Goal: Transaction & Acquisition: Purchase product/service

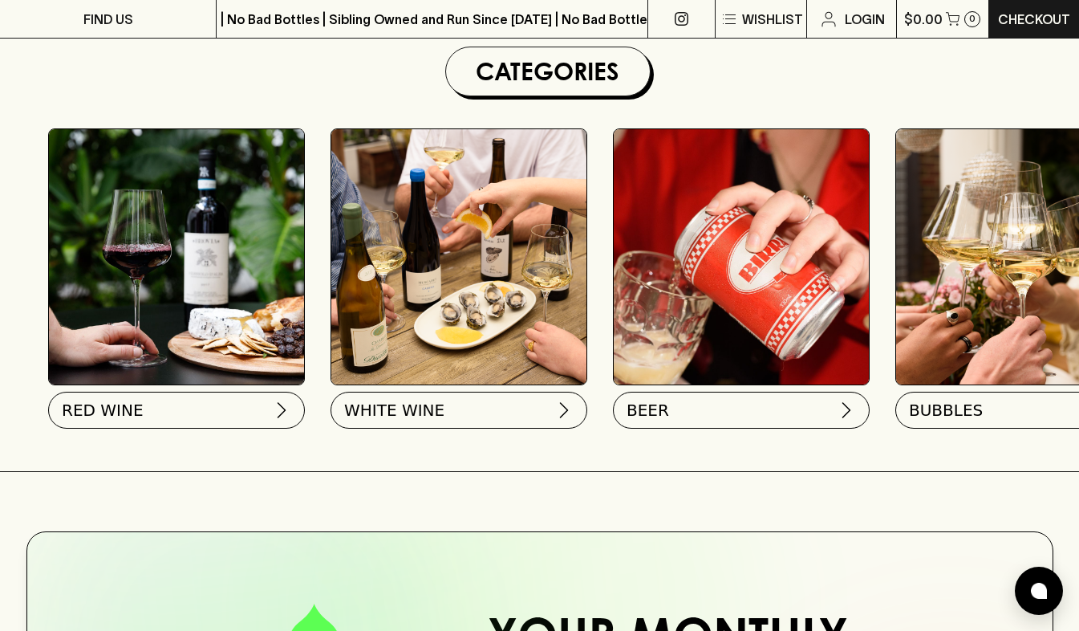
scroll to position [484, 0]
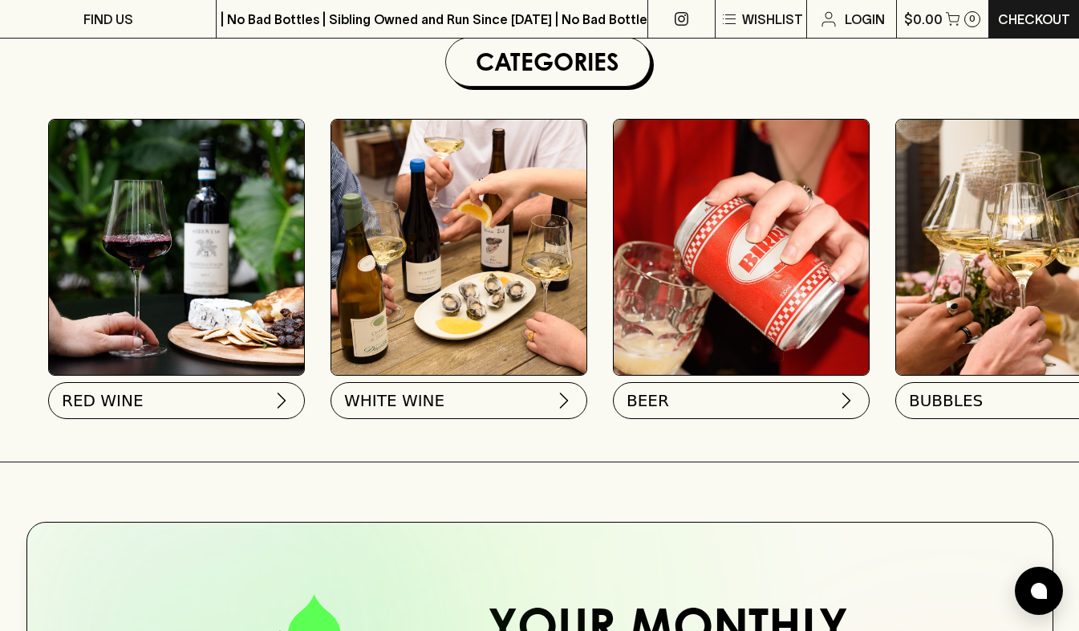
click at [459, 293] on img at bounding box center [458, 247] width 255 height 255
click at [423, 394] on span "WHITE WINE" at bounding box center [393, 397] width 100 height 22
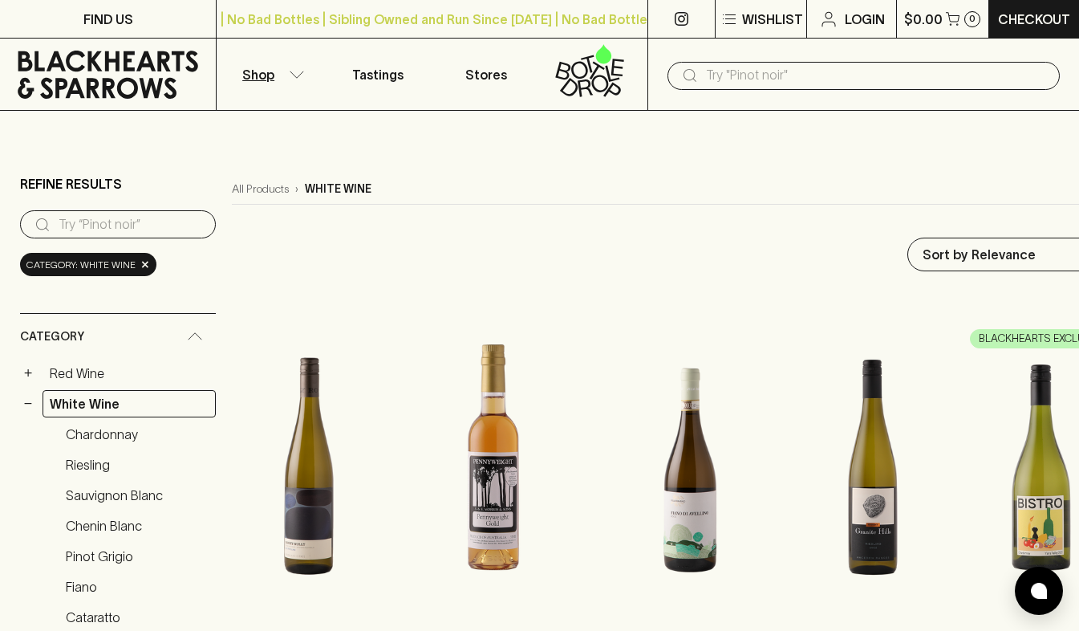
click at [59, 225] on input "search" at bounding box center [131, 225] width 144 height 26
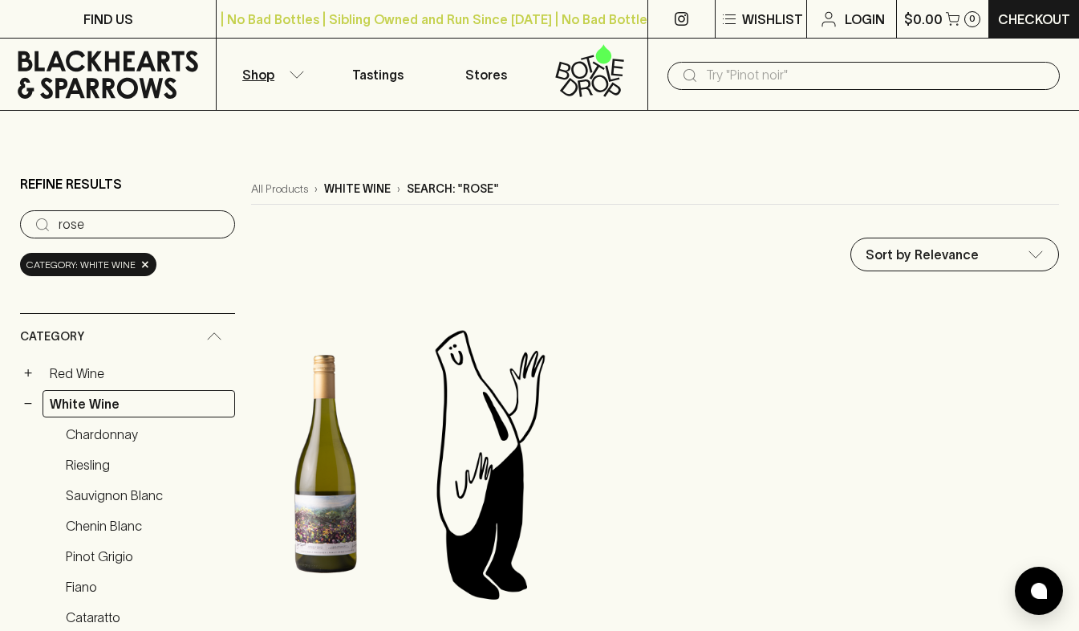
type input "rose"
click at [129, 224] on input "rose" at bounding box center [141, 225] width 164 height 26
click at [44, 51] on icon at bounding box center [108, 75] width 192 height 48
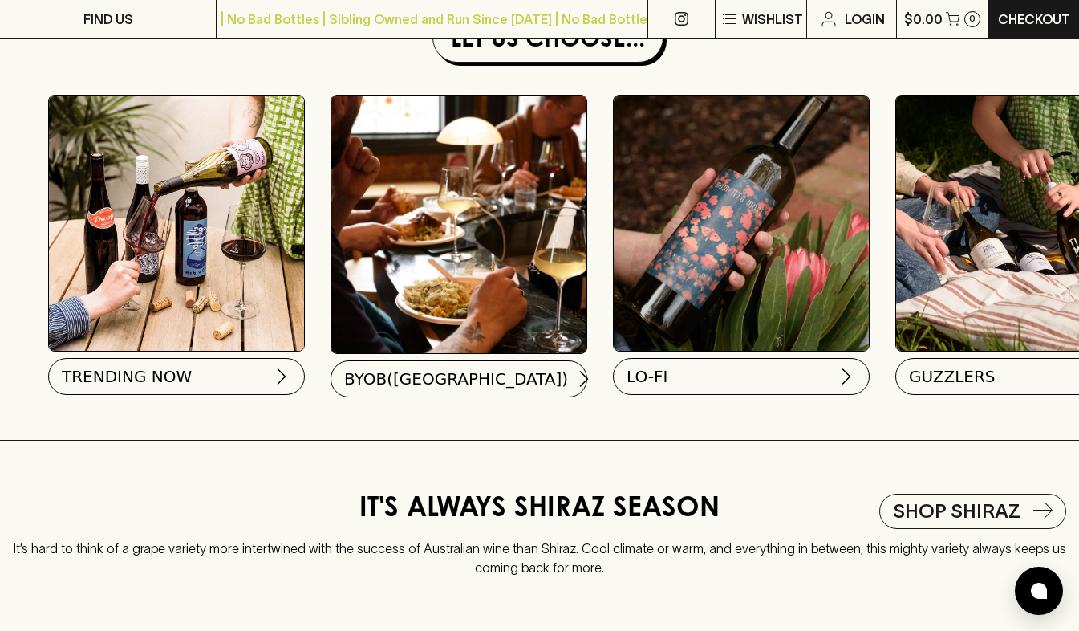
scroll to position [0, 92]
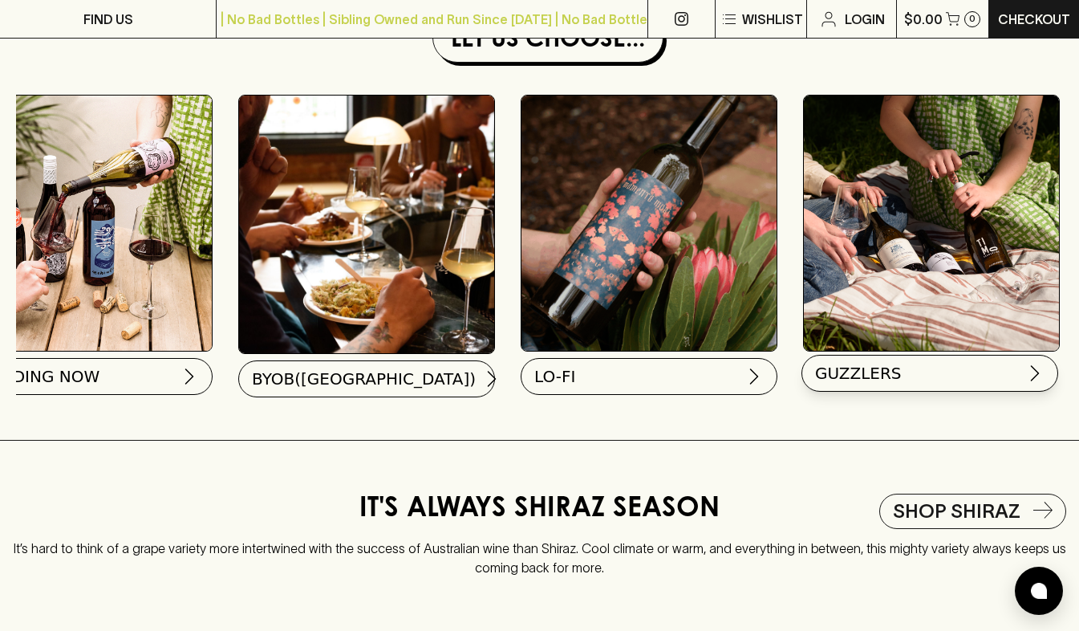
click at [919, 383] on button "GUZZLERS" at bounding box center [930, 373] width 257 height 37
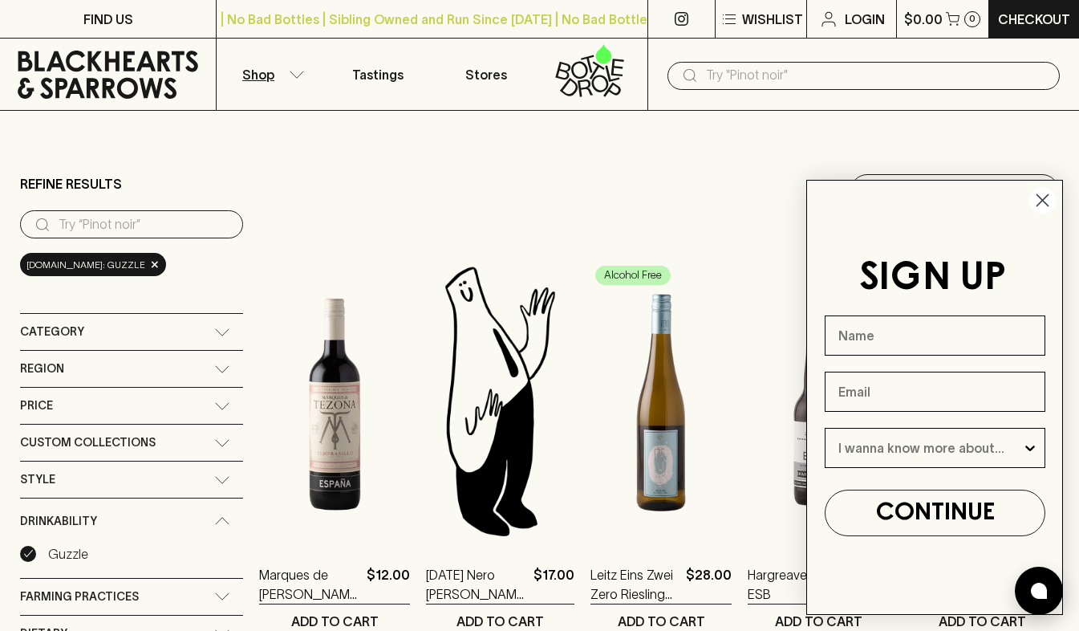
click at [1048, 201] on circle "Close dialog" at bounding box center [1043, 200] width 26 height 26
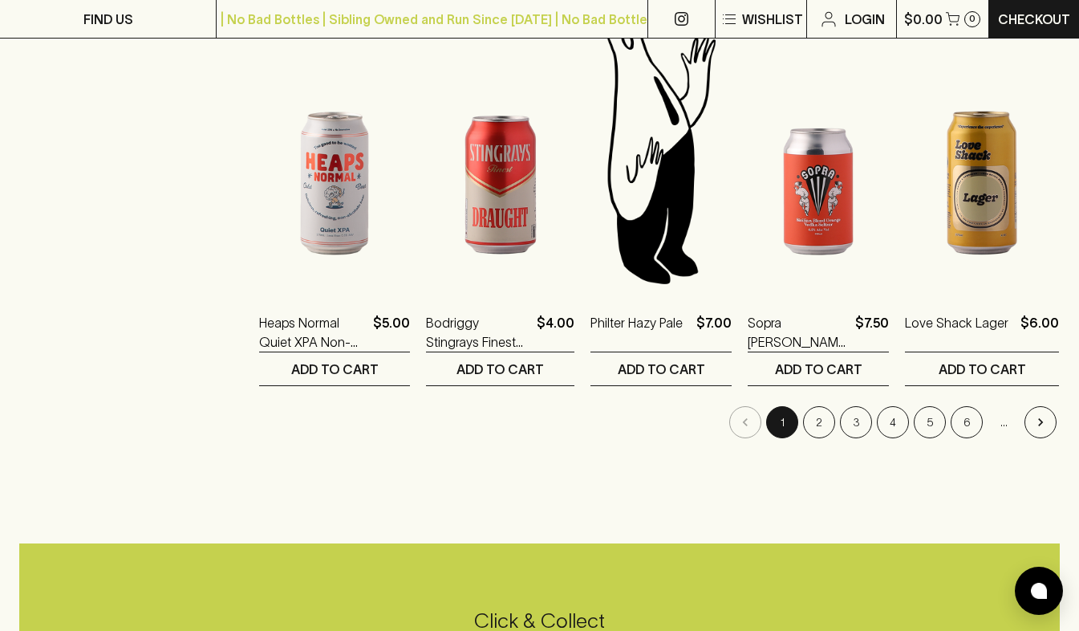
scroll to position [1522, 0]
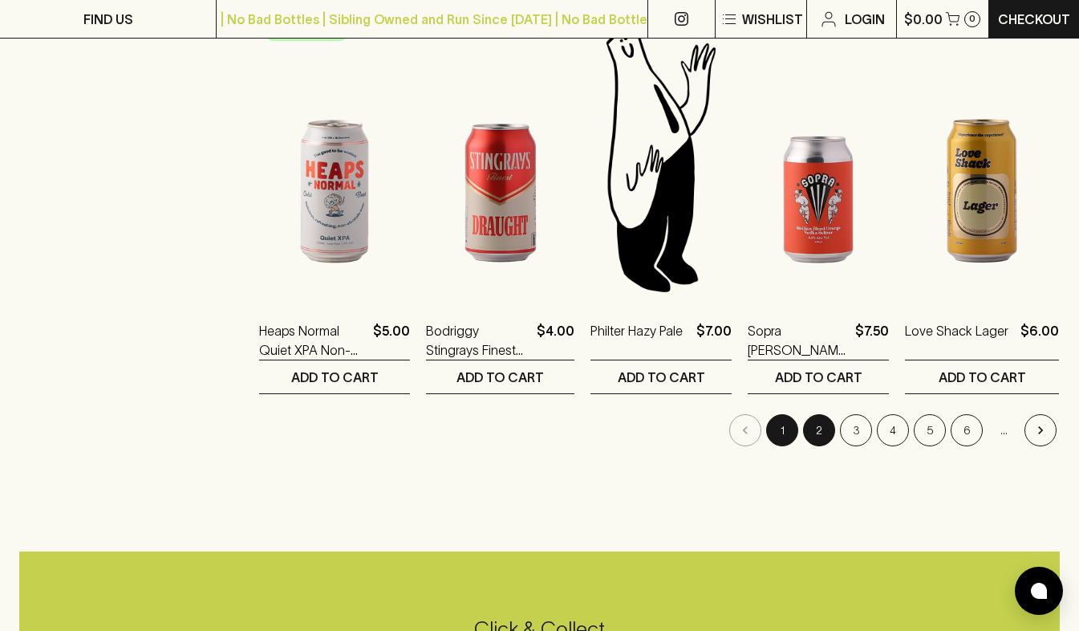
click at [827, 427] on button "2" at bounding box center [819, 430] width 32 height 32
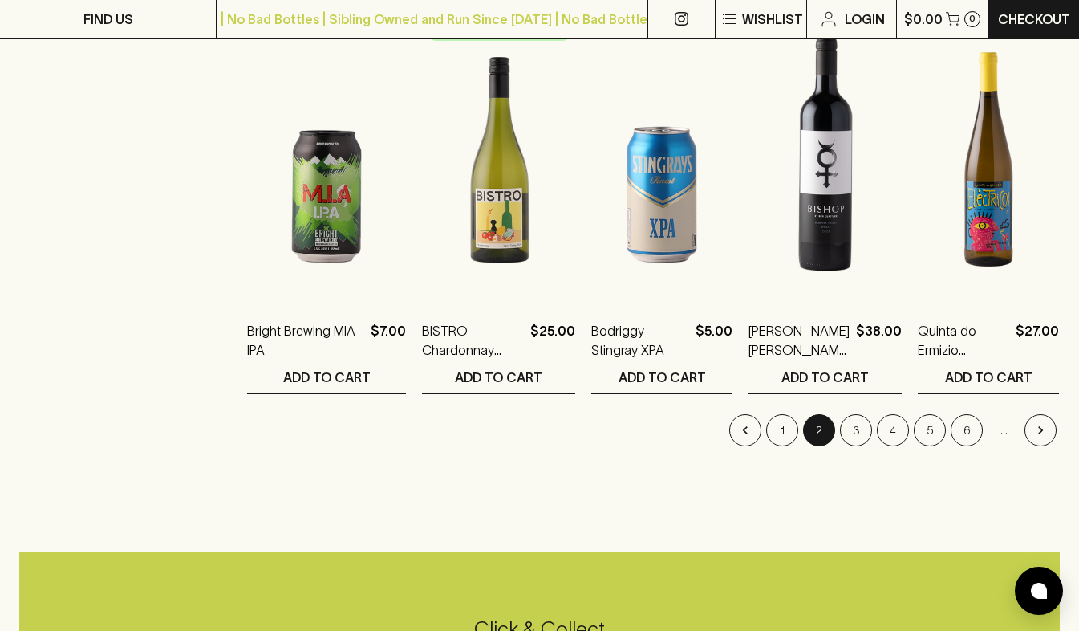
scroll to position [1525, 0]
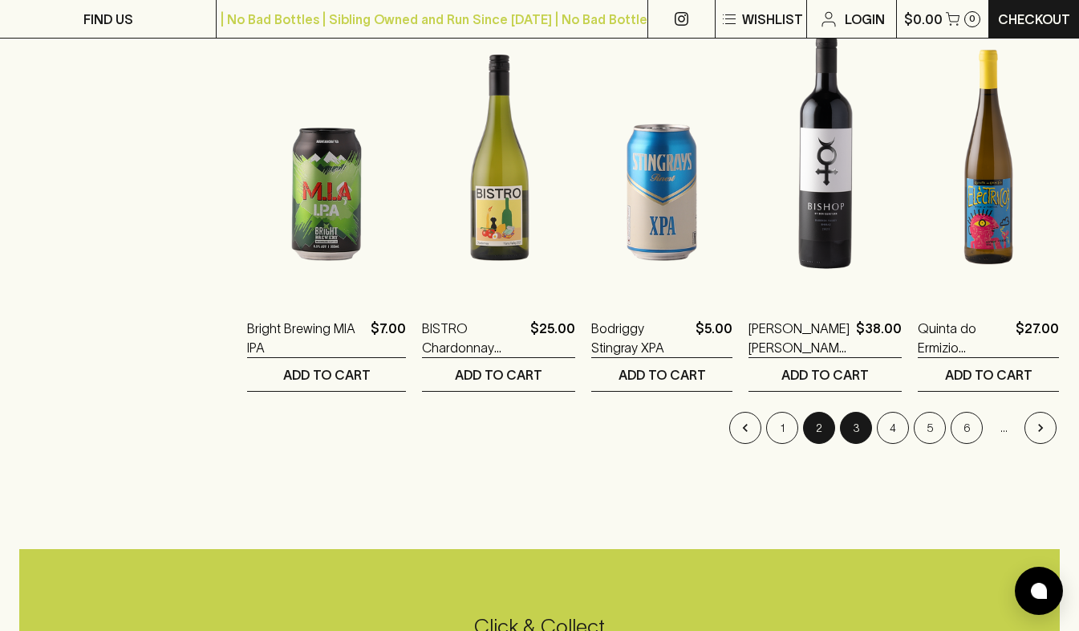
click at [855, 419] on button "3" at bounding box center [856, 428] width 32 height 32
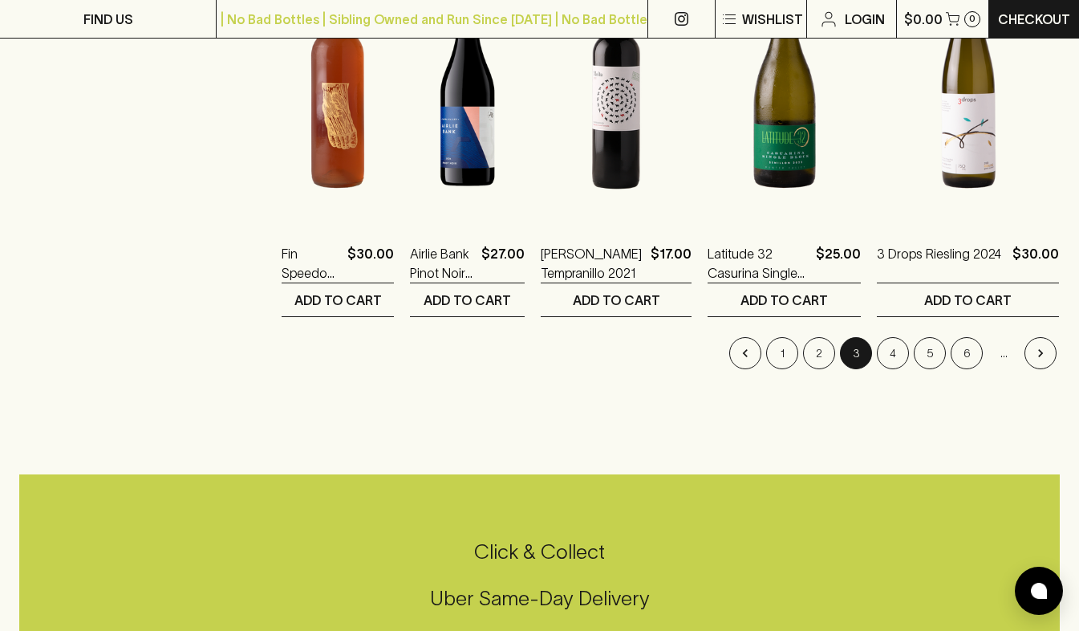
scroll to position [1610, 0]
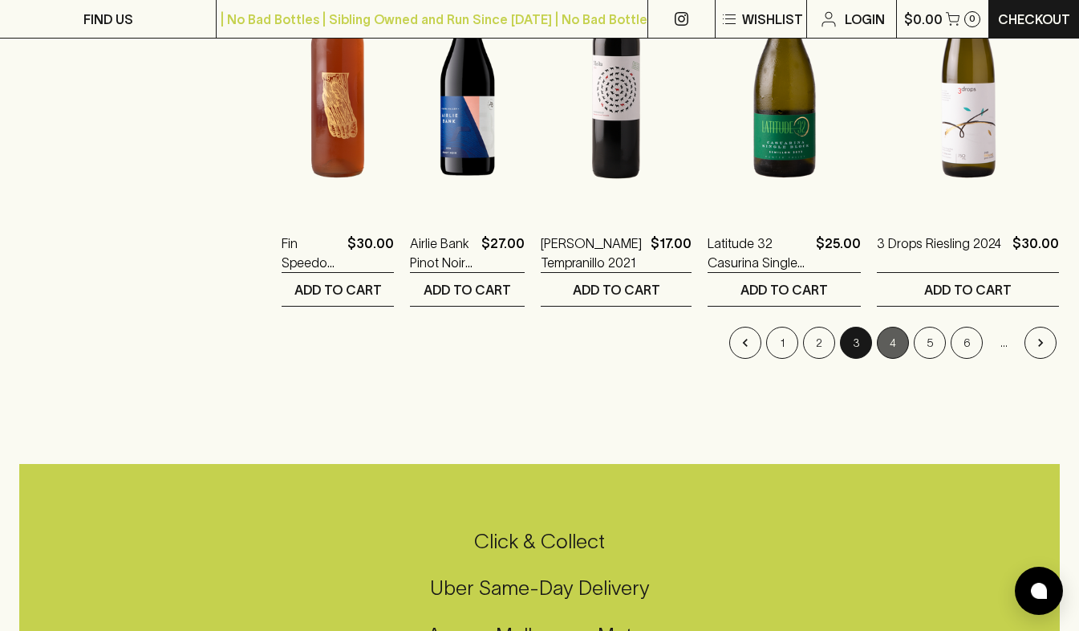
click at [900, 335] on button "4" at bounding box center [893, 343] width 32 height 32
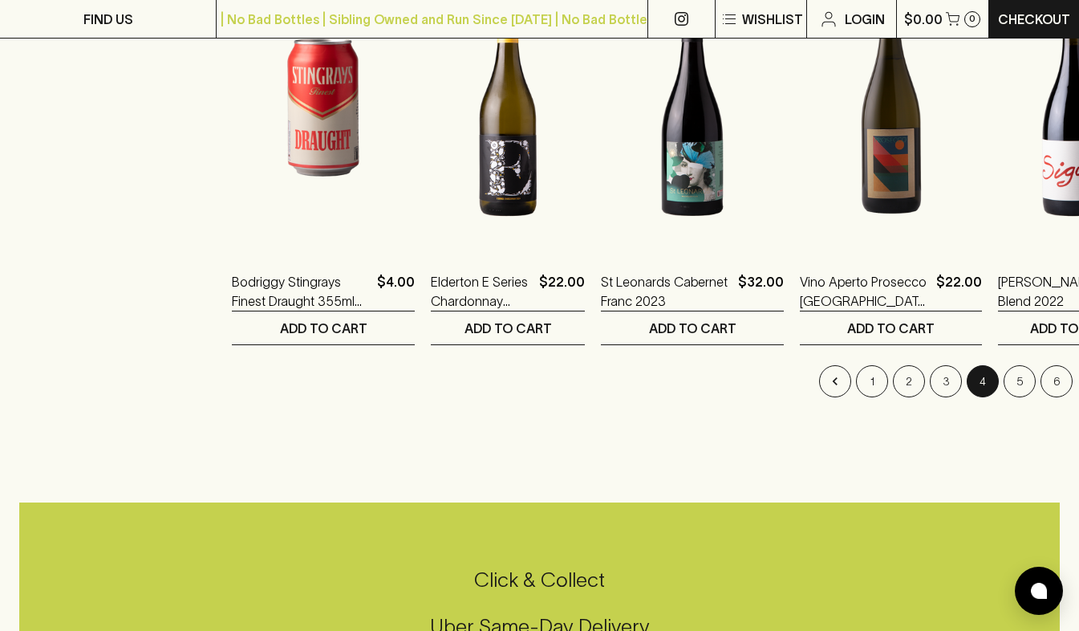
scroll to position [1595, 0]
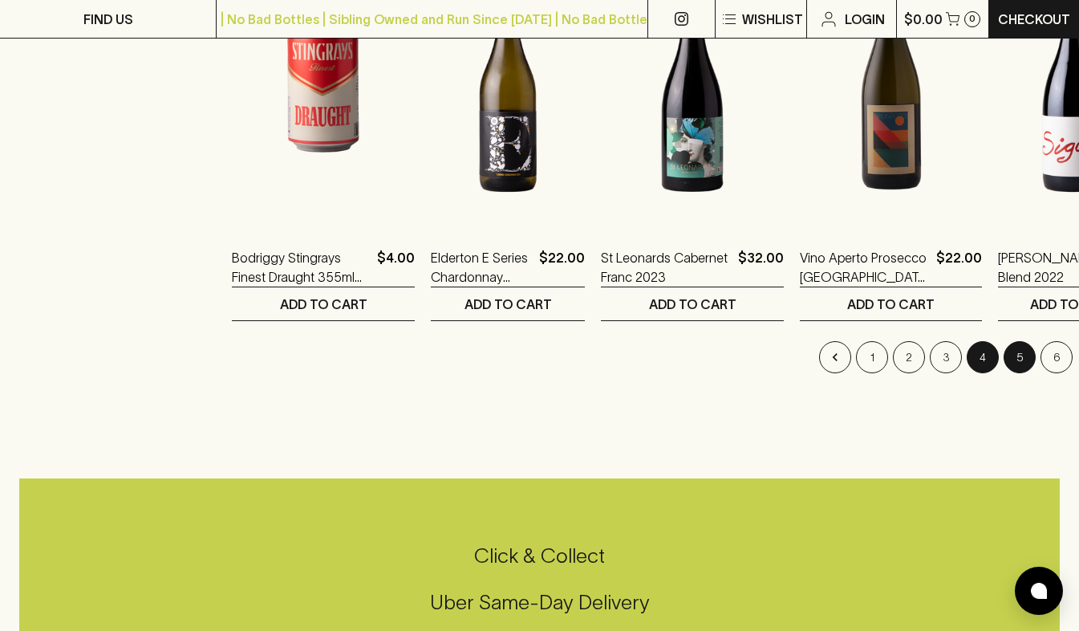
click at [1004, 354] on button "5" at bounding box center [1020, 357] width 32 height 32
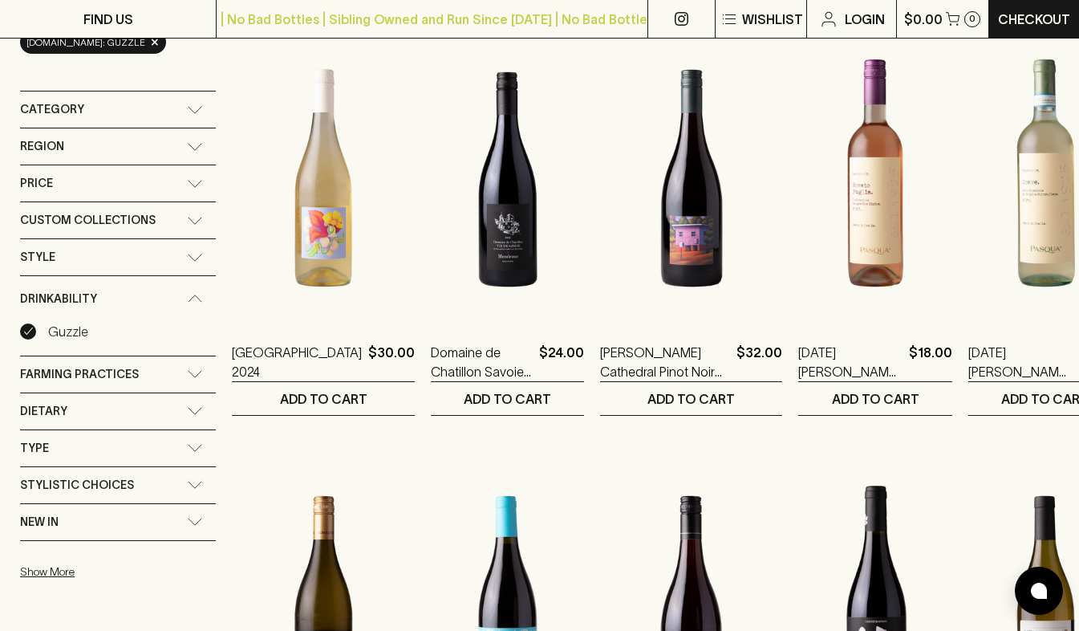
scroll to position [224, 0]
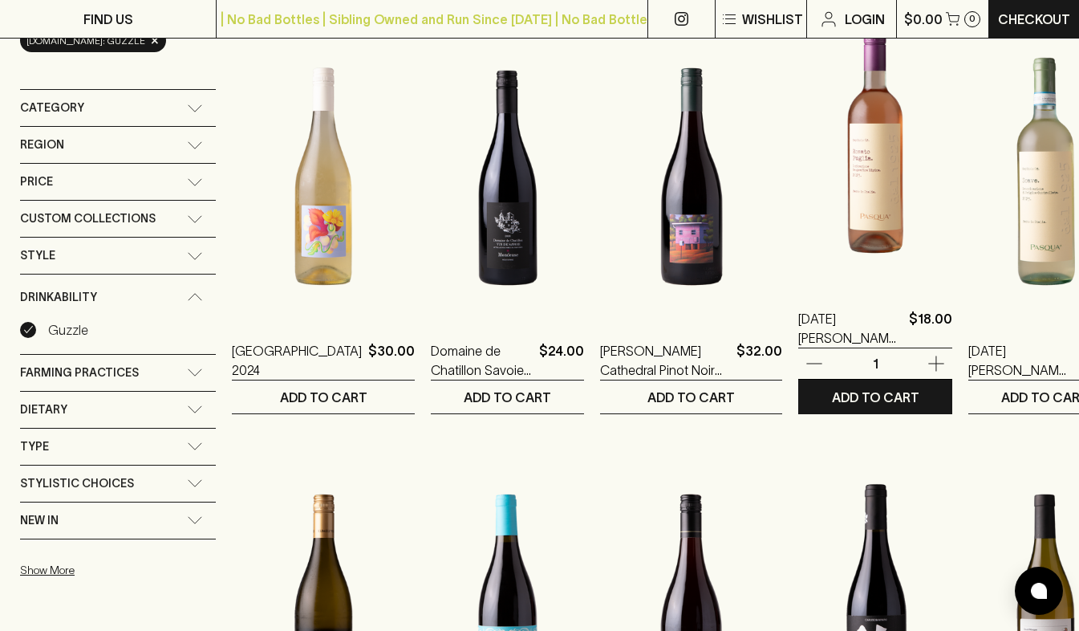
click at [807, 193] on img at bounding box center [875, 144] width 154 height 281
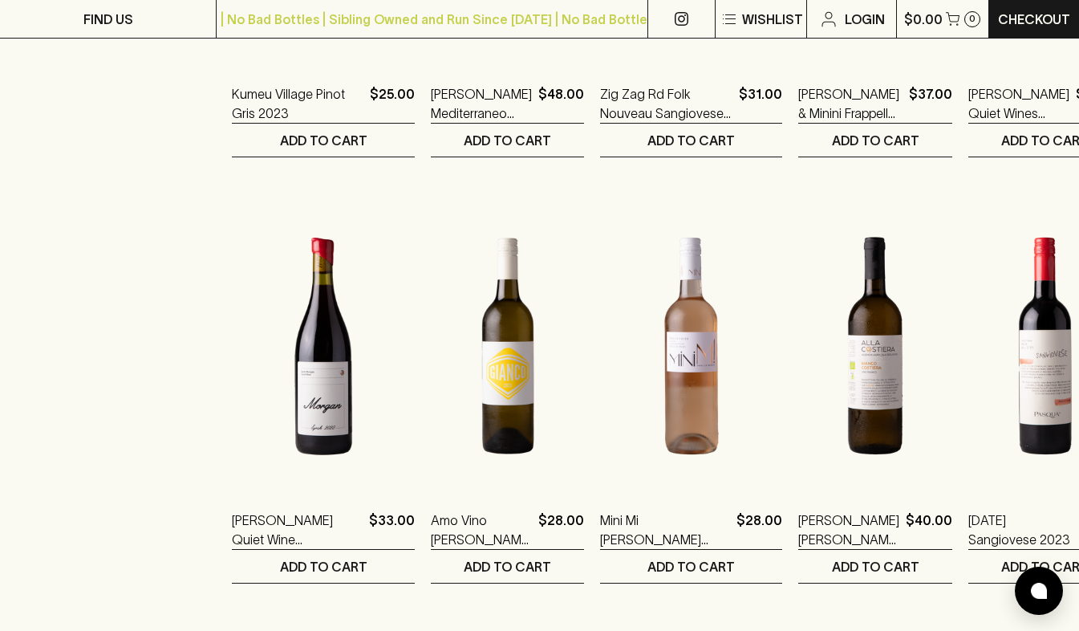
scroll to position [913, 0]
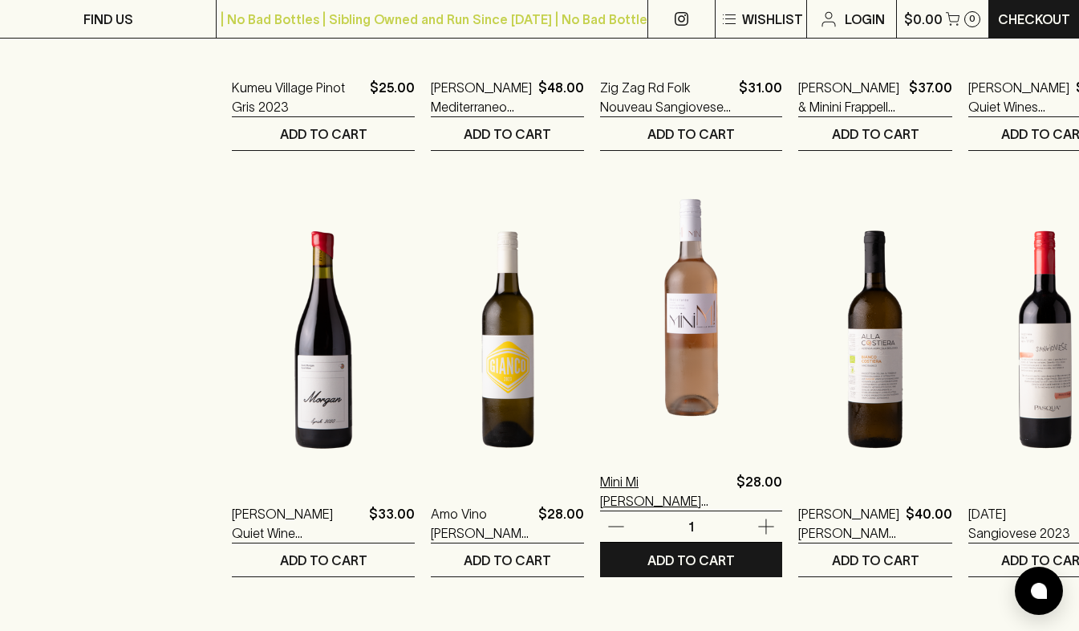
click at [619, 485] on p "Mini Mi Breban Rose 2023" at bounding box center [665, 491] width 130 height 39
